Goal: Register for event/course

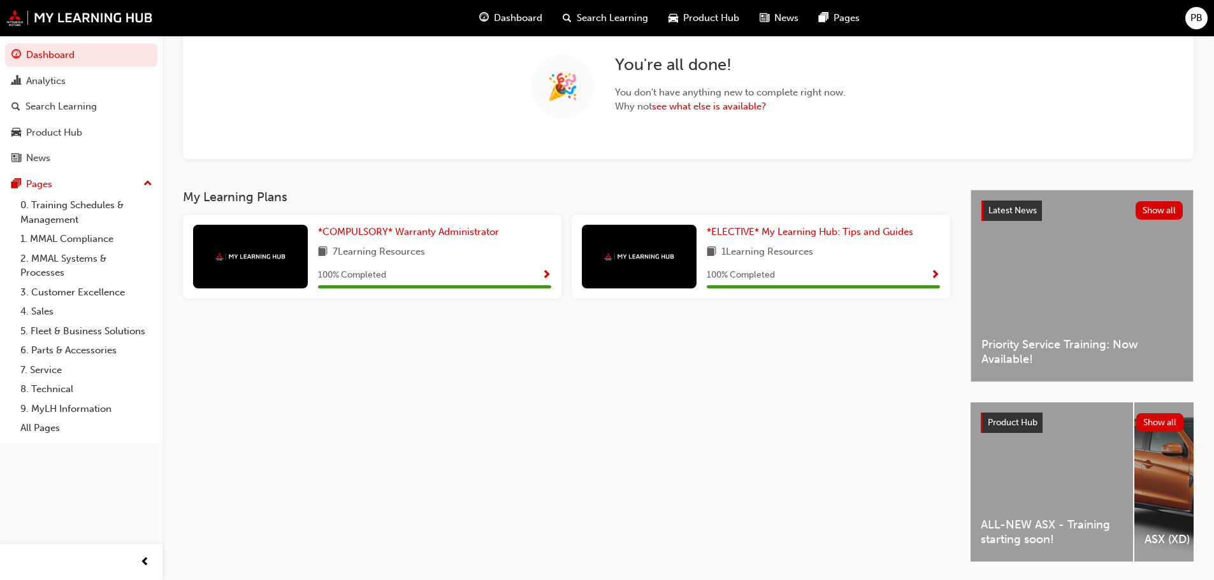
scroll to position [142, 0]
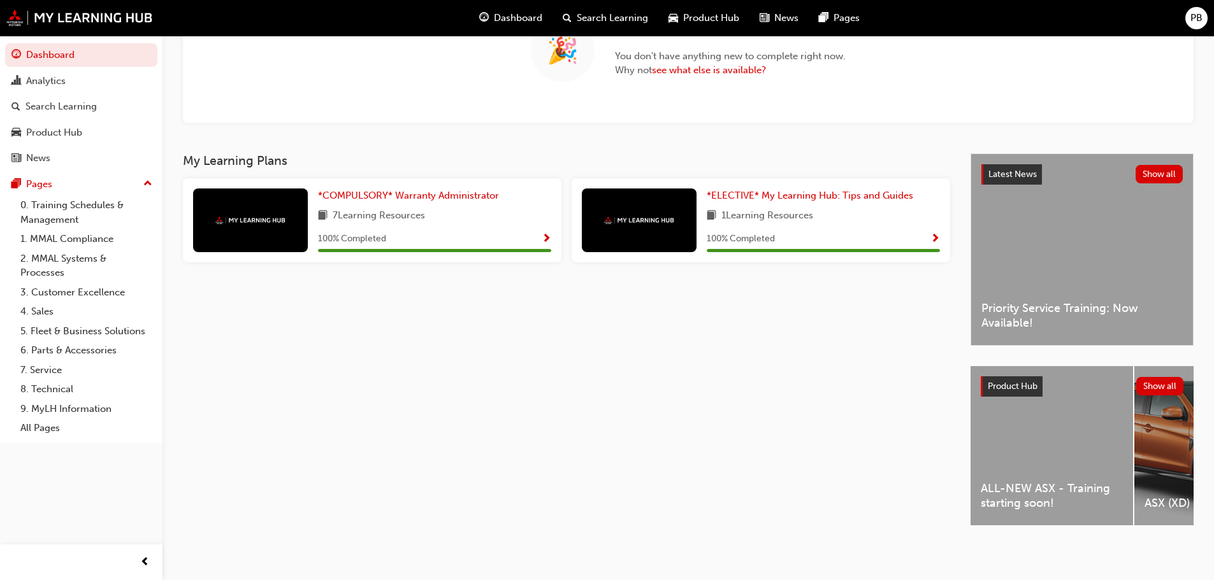
click at [1023, 415] on div "ALL-NEW ASX - Training starting soon!" at bounding box center [1051, 445] width 162 height 159
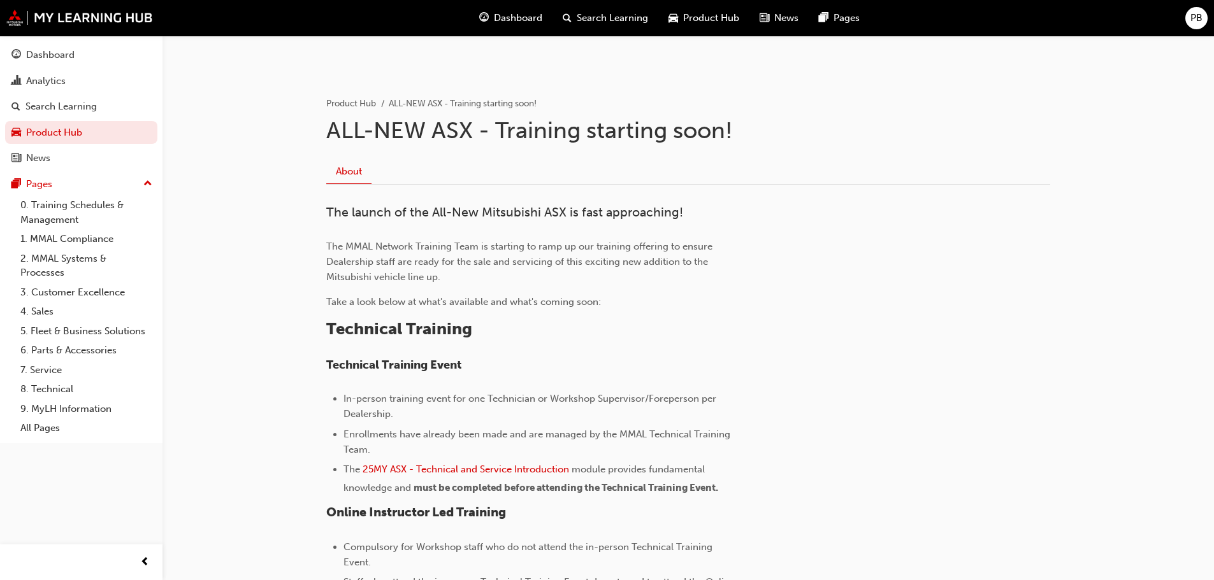
scroll to position [234, 0]
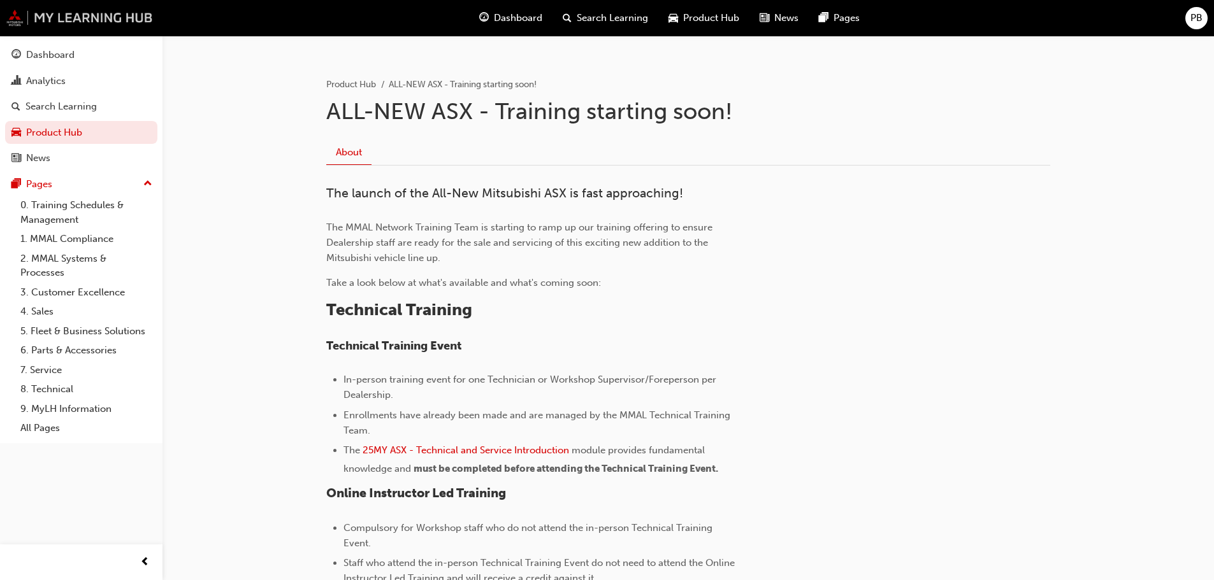
click at [134, 26] on img at bounding box center [79, 18] width 147 height 17
